Goal: Use online tool/utility: Use online tool/utility

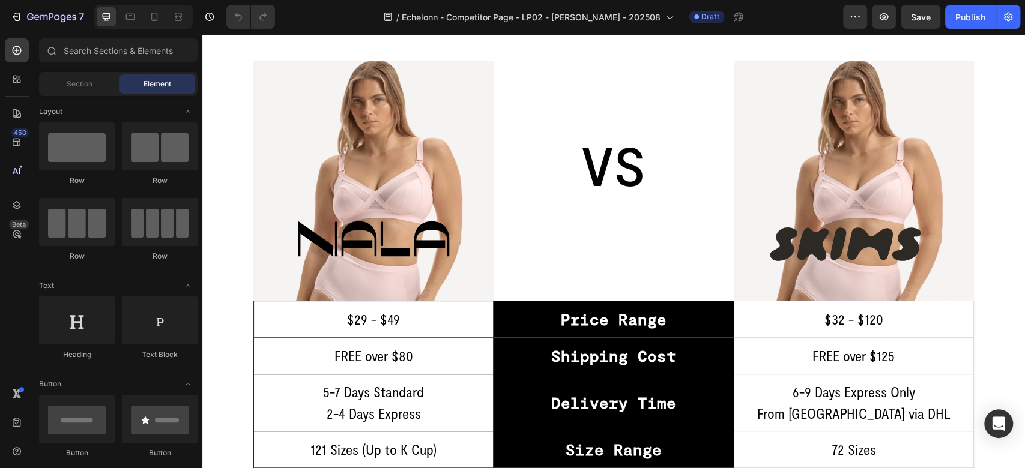
scroll to position [533, 0]
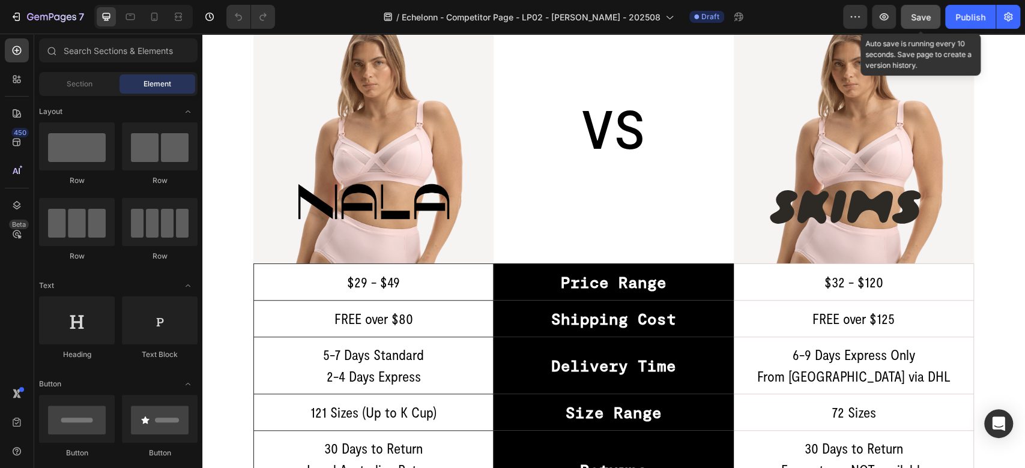
click at [922, 13] on span "Save" at bounding box center [921, 17] width 20 height 10
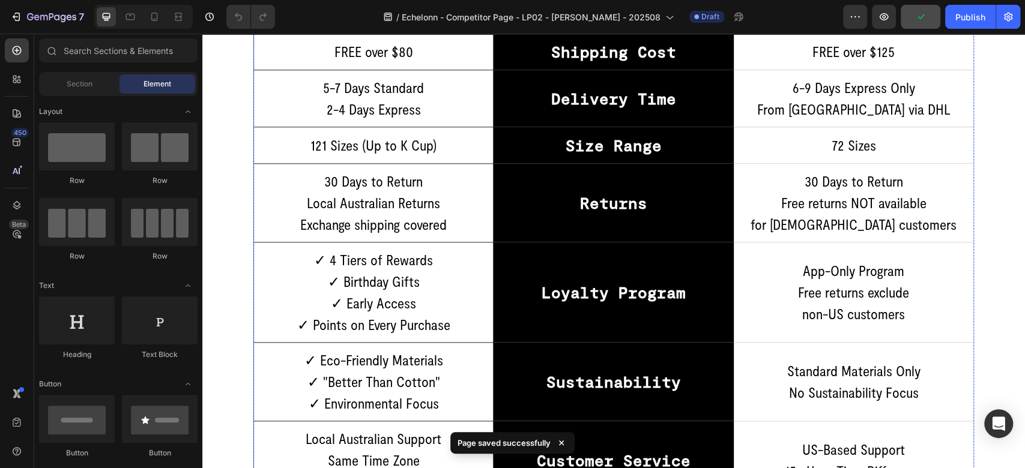
scroll to position [1067, 0]
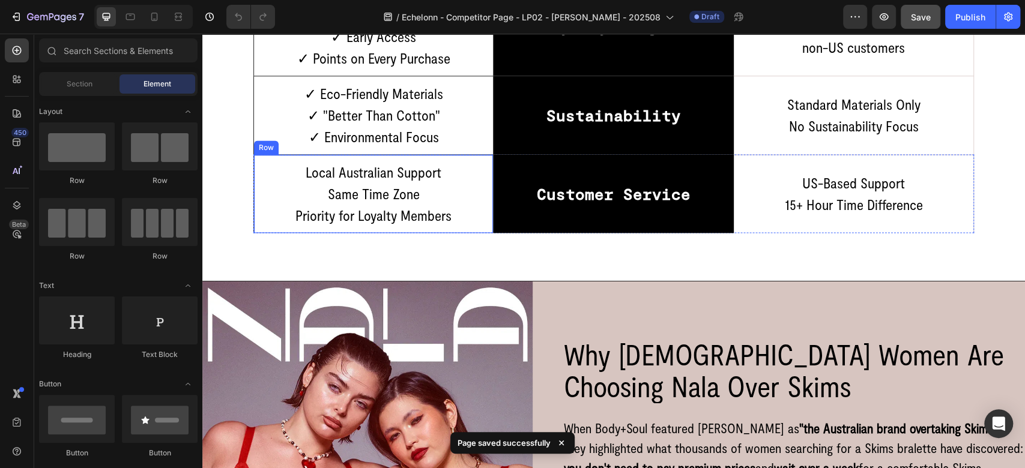
click at [421, 228] on div "Local Australian Support Same Time Zone Priority for Loyalty Members Text block…" at bounding box center [373, 193] width 240 height 79
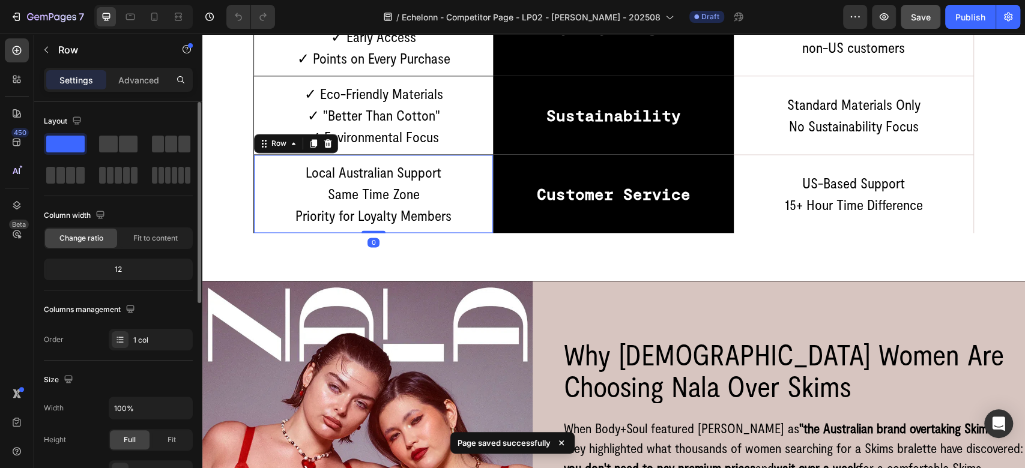
scroll to position [399, 0]
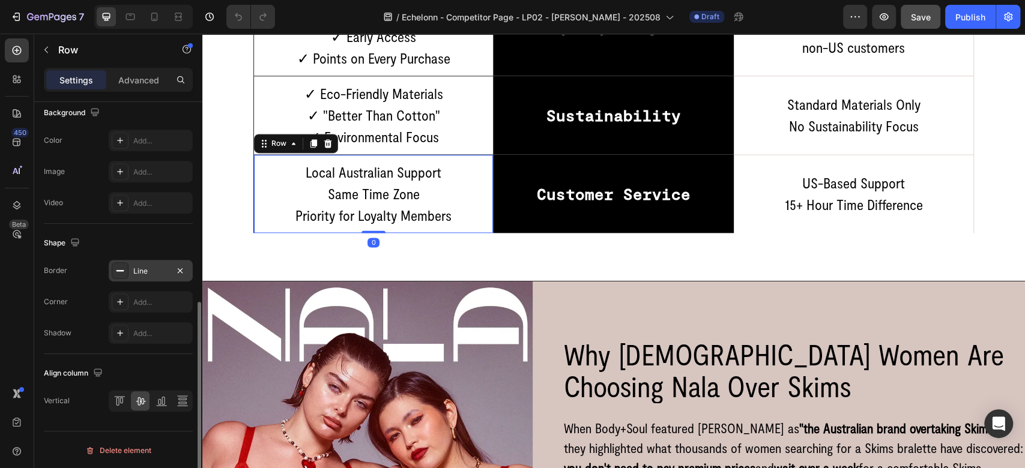
click at [140, 262] on div "Line" at bounding box center [151, 271] width 84 height 22
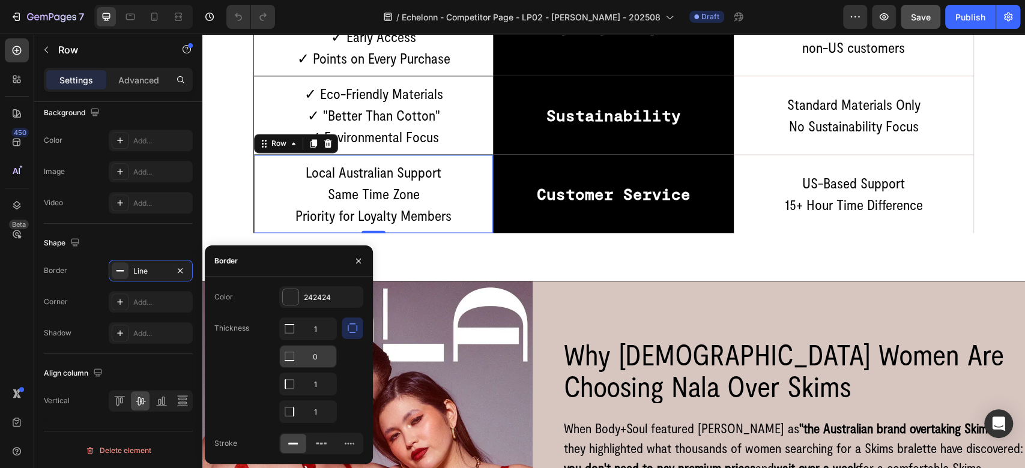
click at [324, 340] on input "0" at bounding box center [308, 329] width 56 height 22
type input "1"
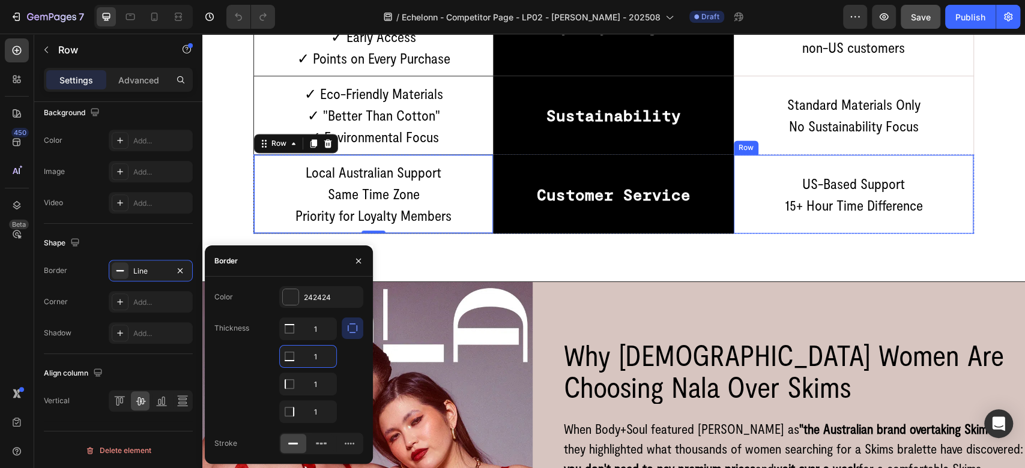
click at [773, 232] on div "US-Based Support 15+ Hour Time Difference Text block Row" at bounding box center [854, 193] width 240 height 79
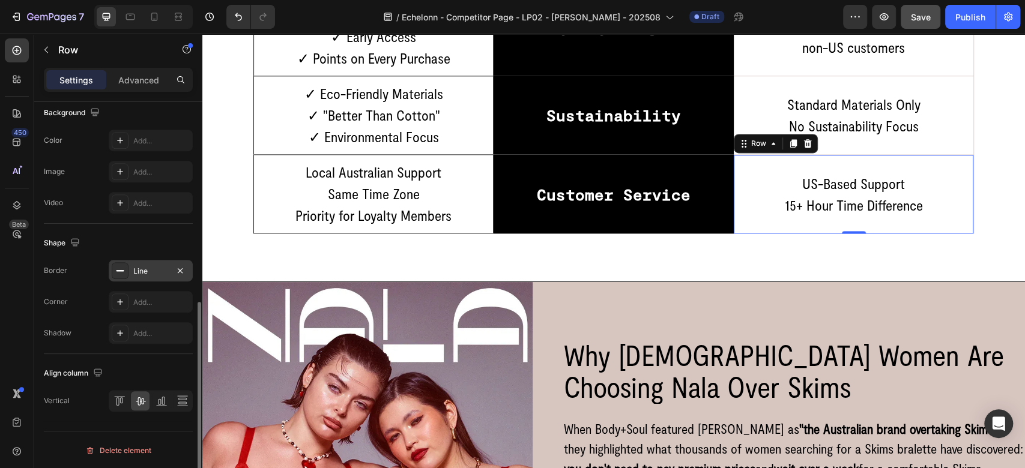
click at [153, 272] on div "Line" at bounding box center [150, 271] width 35 height 11
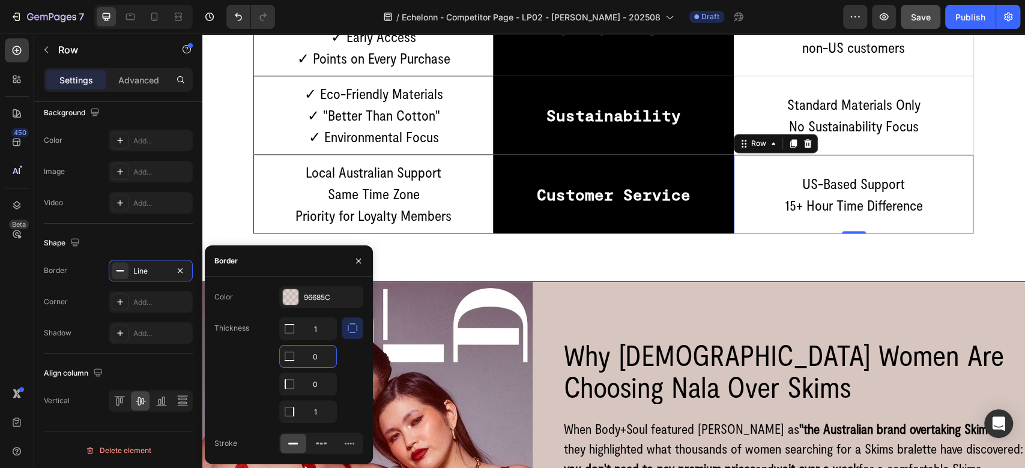
click at [318, 360] on input "0" at bounding box center [308, 357] width 56 height 22
type input "1"
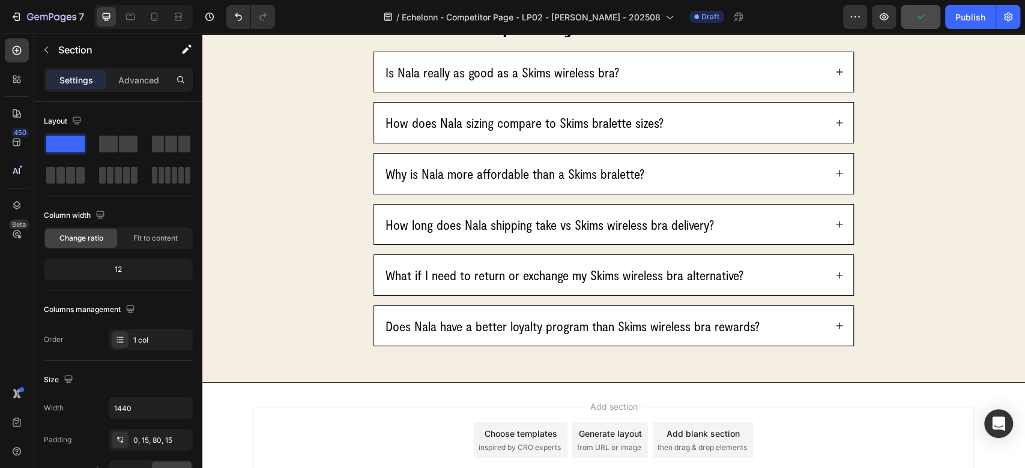
scroll to position [2801, 0]
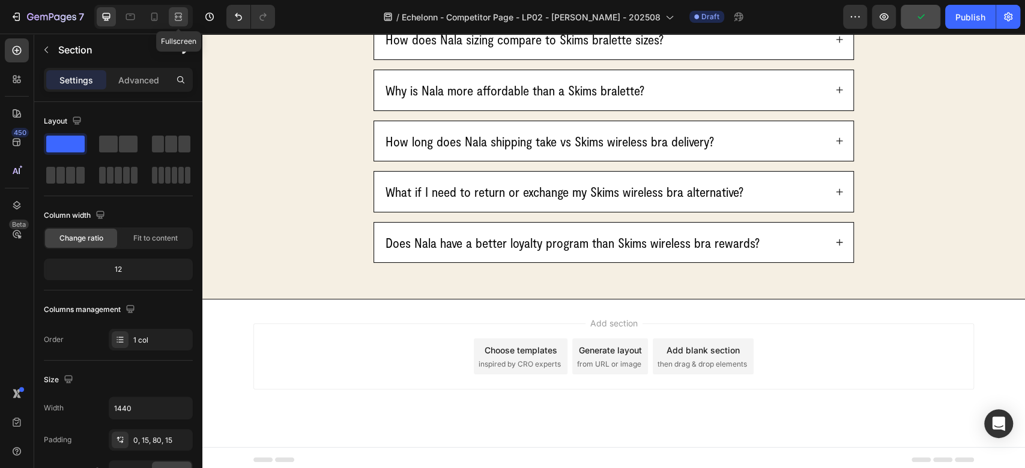
click at [175, 19] on icon at bounding box center [178, 20] width 7 height 2
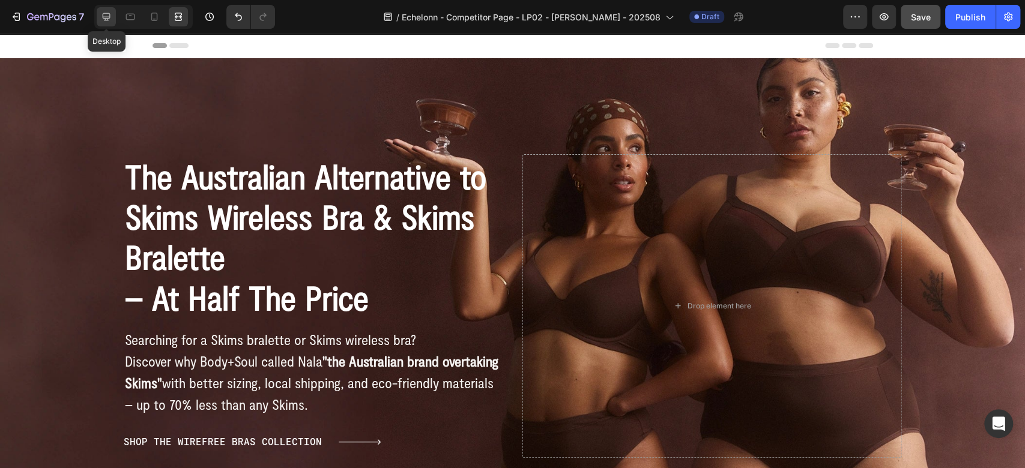
click at [104, 12] on icon at bounding box center [106, 17] width 12 height 12
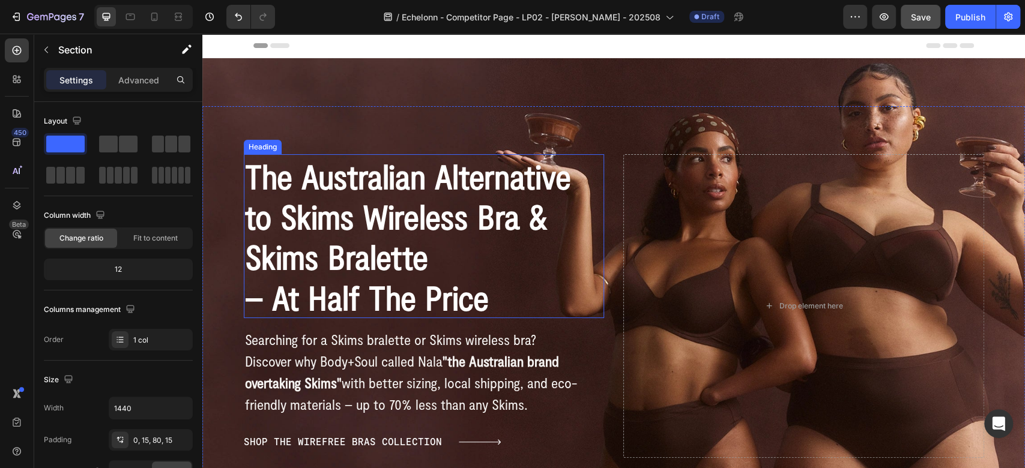
scroll to position [267, 0]
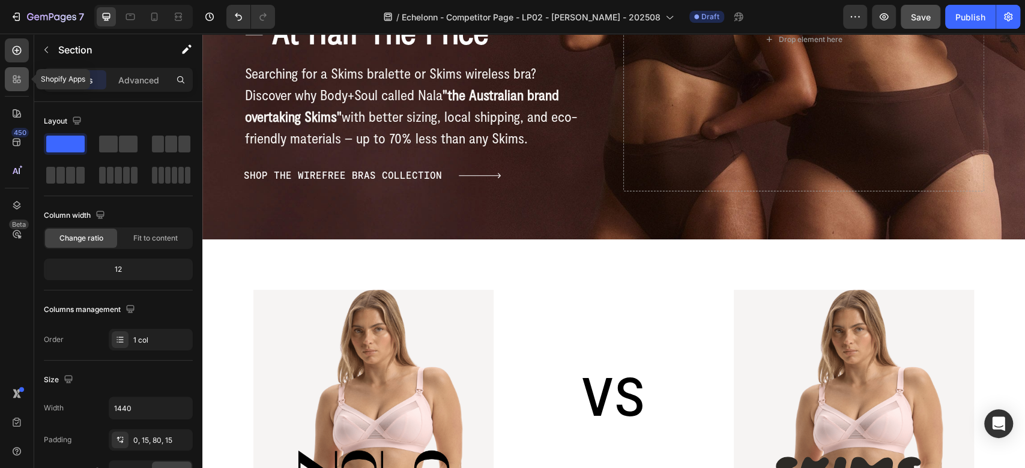
click at [22, 78] on icon at bounding box center [17, 79] width 12 height 12
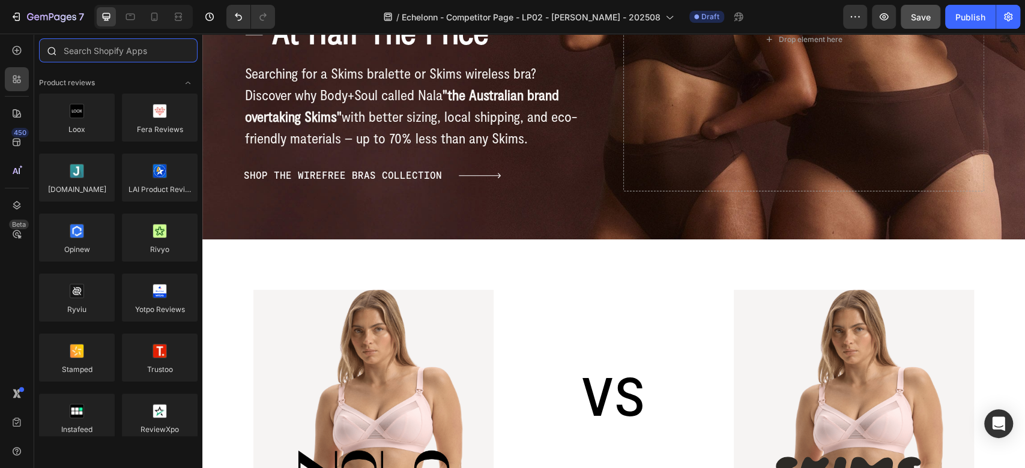
click at [93, 53] on input "text" at bounding box center [118, 50] width 158 height 24
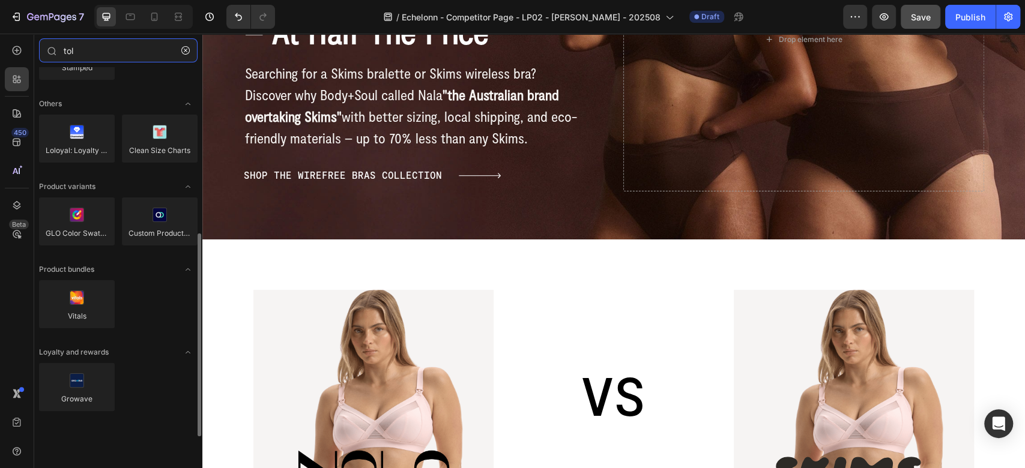
scroll to position [0, 0]
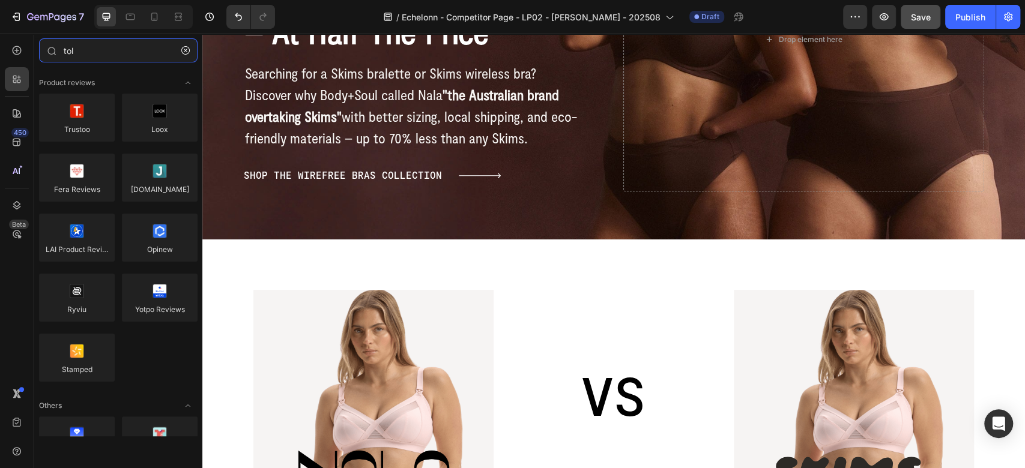
type input "tol"
